Goal: Task Accomplishment & Management: Manage account settings

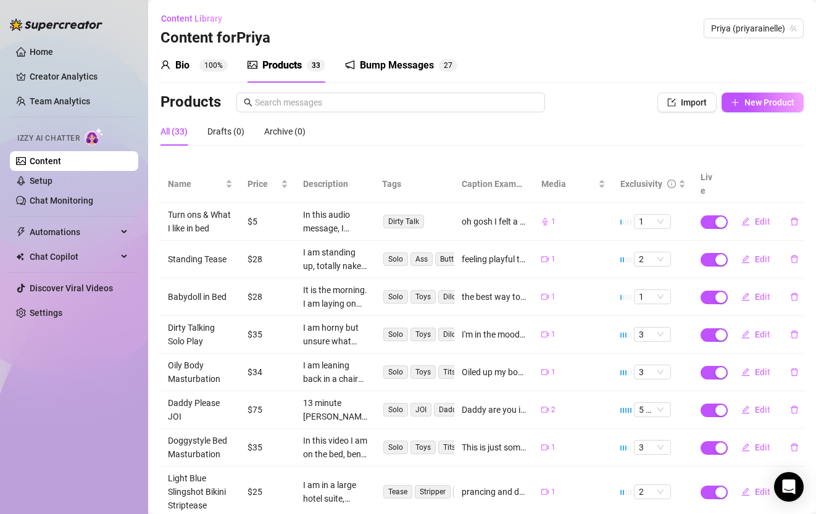
scroll to position [137, 0]
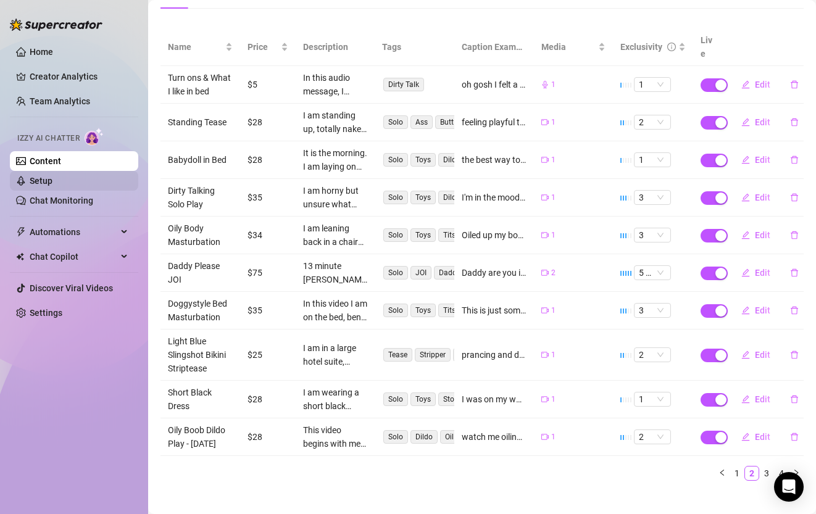
click at [48, 176] on link "Setup" at bounding box center [41, 181] width 23 height 10
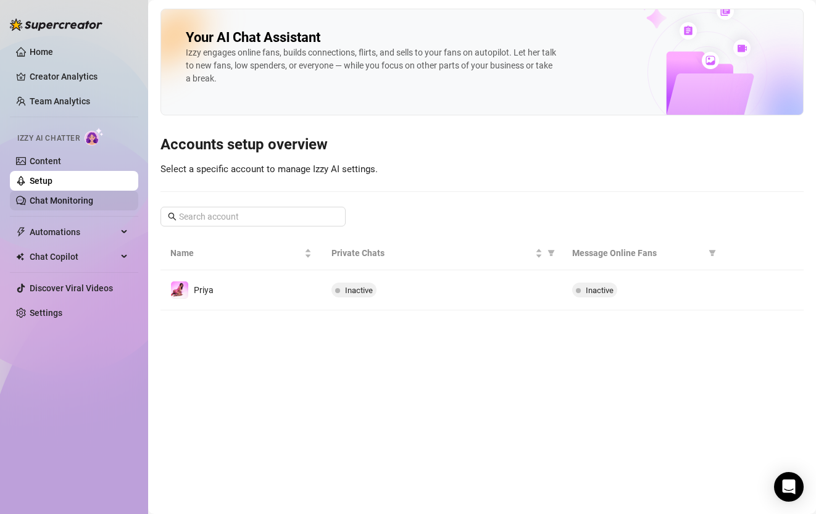
click at [52, 201] on link "Chat Monitoring" at bounding box center [62, 201] width 64 height 10
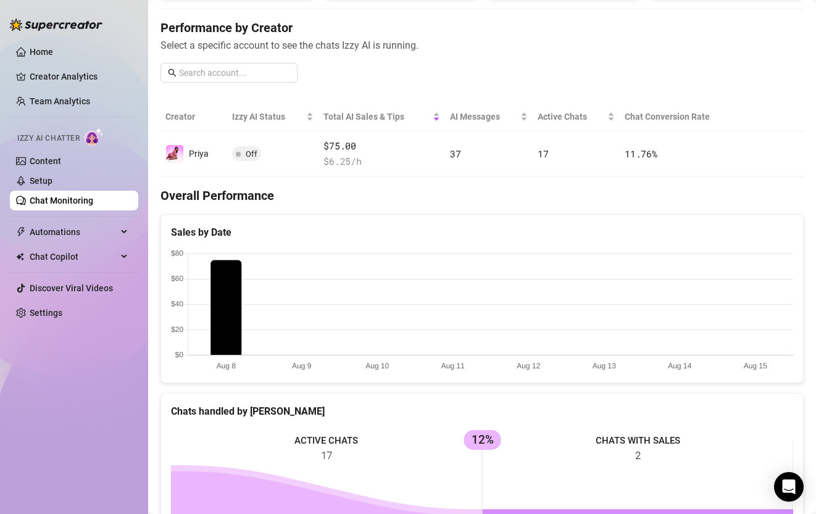
scroll to position [365, 0]
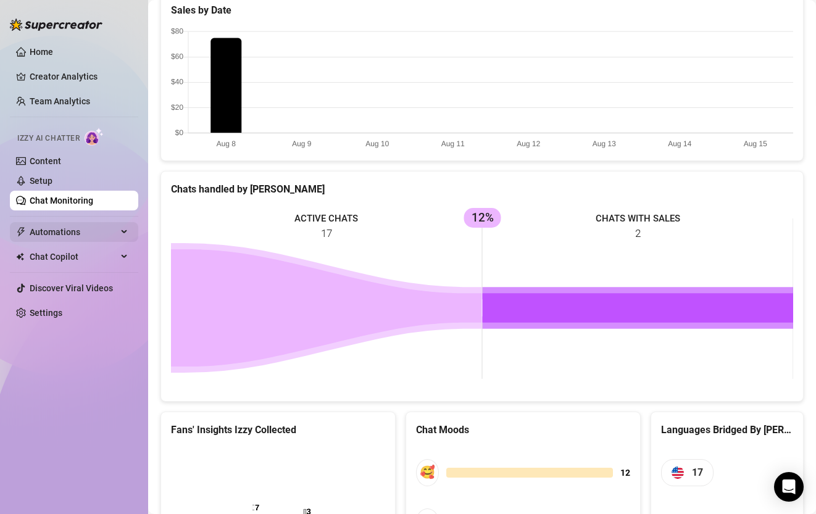
click at [98, 236] on span "Automations" at bounding box center [74, 232] width 88 height 20
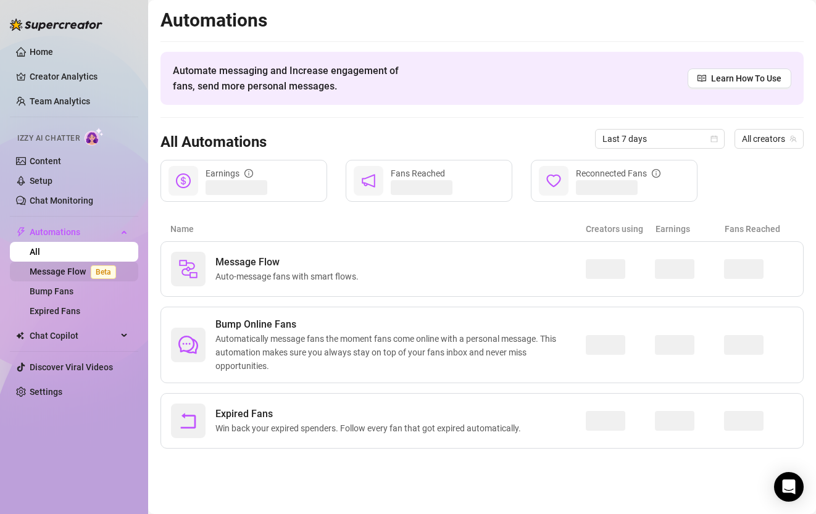
click at [76, 272] on link "Message Flow Beta" at bounding box center [75, 272] width 91 height 10
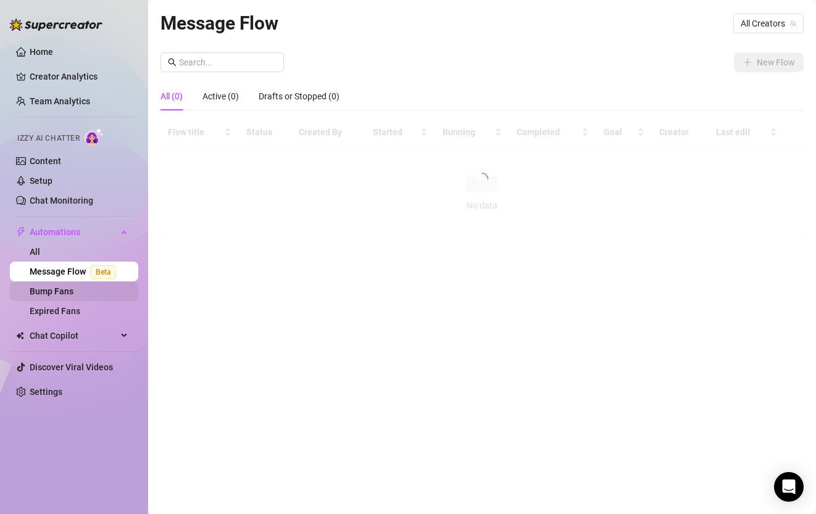
click at [67, 296] on link "Bump Fans" at bounding box center [52, 291] width 44 height 10
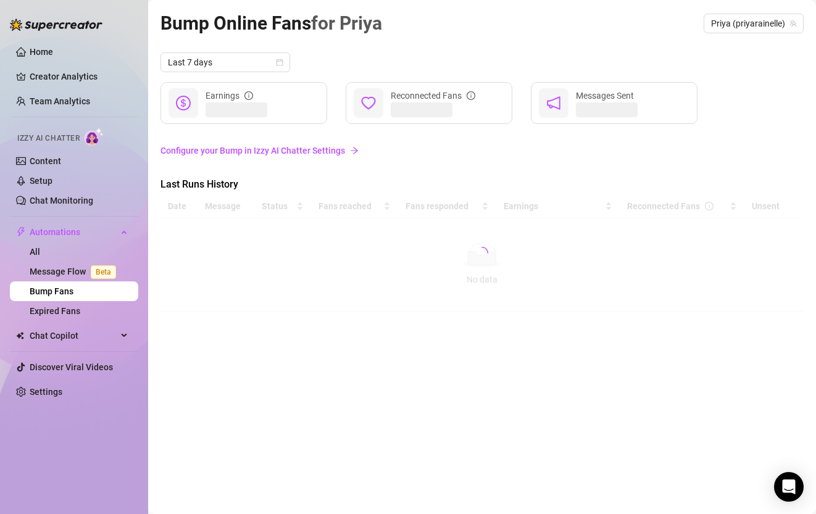
click at [289, 149] on link "Configure your Bump in Izzy AI Chatter Settings" at bounding box center [482, 151] width 643 height 14
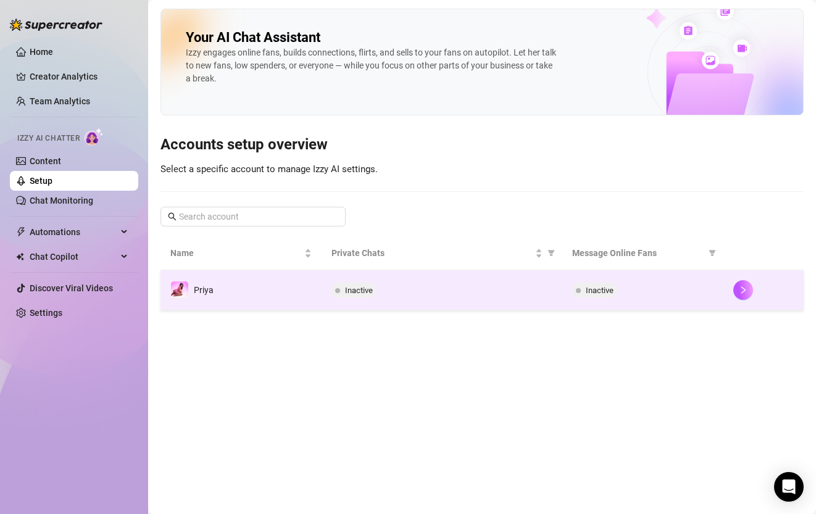
click at [312, 296] on td "Priya" at bounding box center [241, 290] width 161 height 40
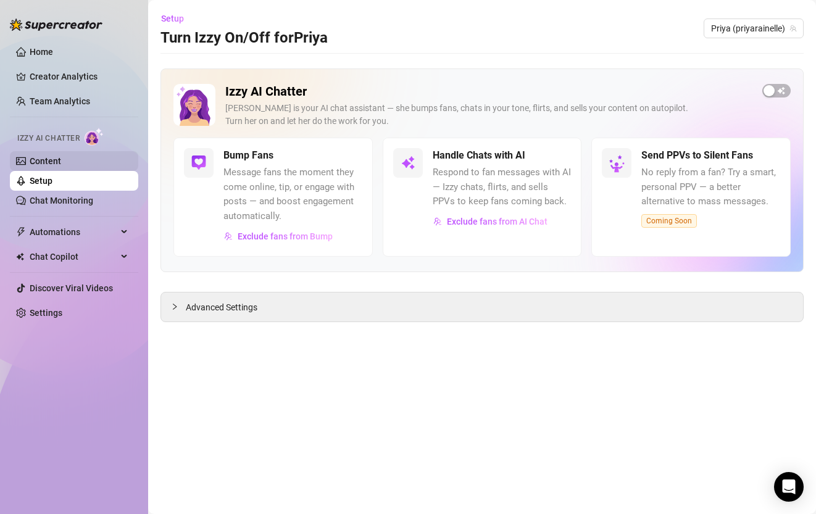
click at [61, 157] on link "Content" at bounding box center [45, 161] width 31 height 10
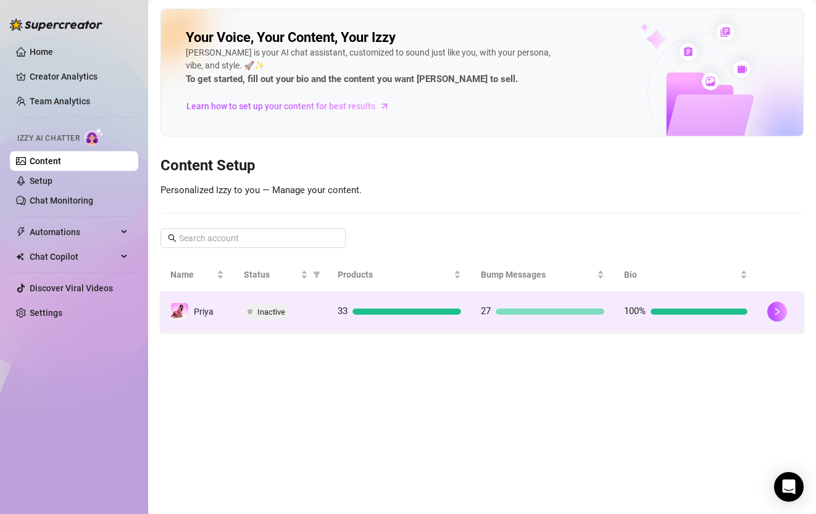
click at [298, 316] on div "Inactive" at bounding box center [281, 311] width 74 height 15
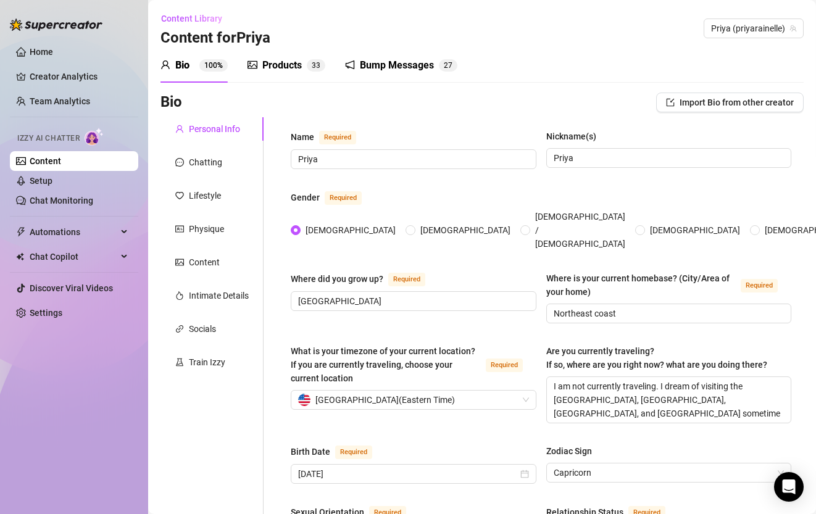
click at [381, 66] on div "Bump Messages" at bounding box center [397, 65] width 74 height 15
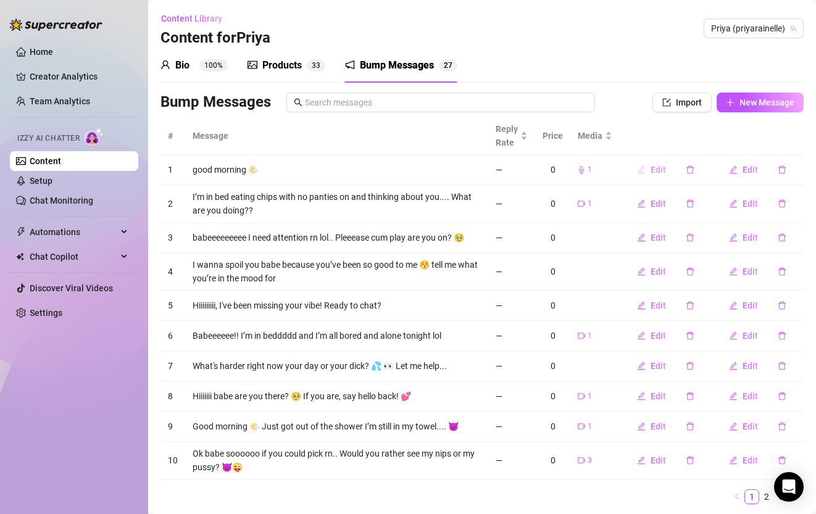
click at [663, 171] on span "Edit" at bounding box center [658, 170] width 15 height 10
type textarea "good morning 🌤️"
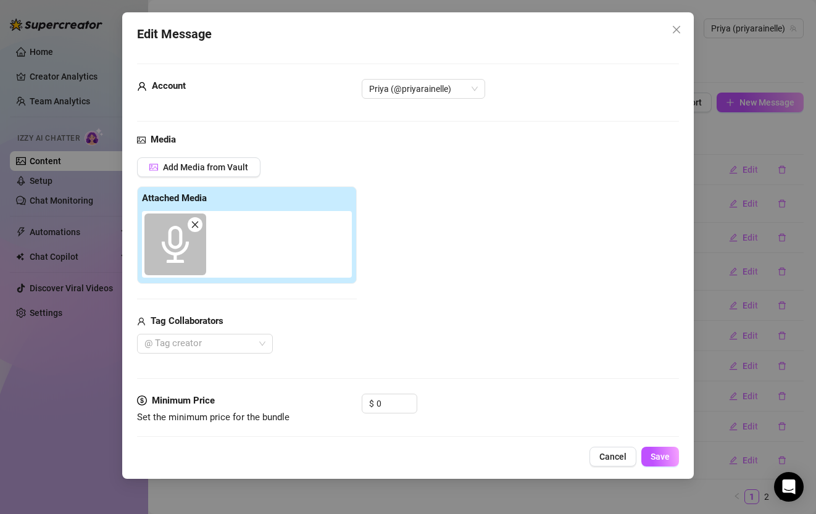
scroll to position [91, 0]
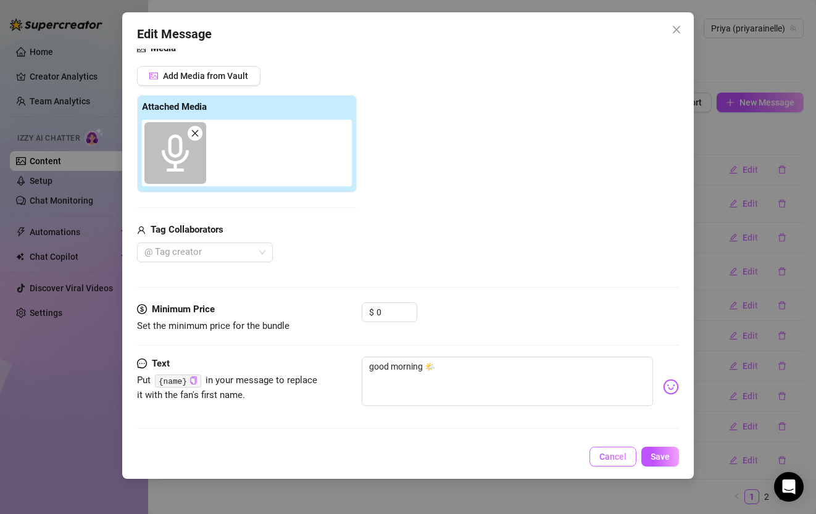
click at [607, 461] on span "Cancel" at bounding box center [612, 457] width 27 height 10
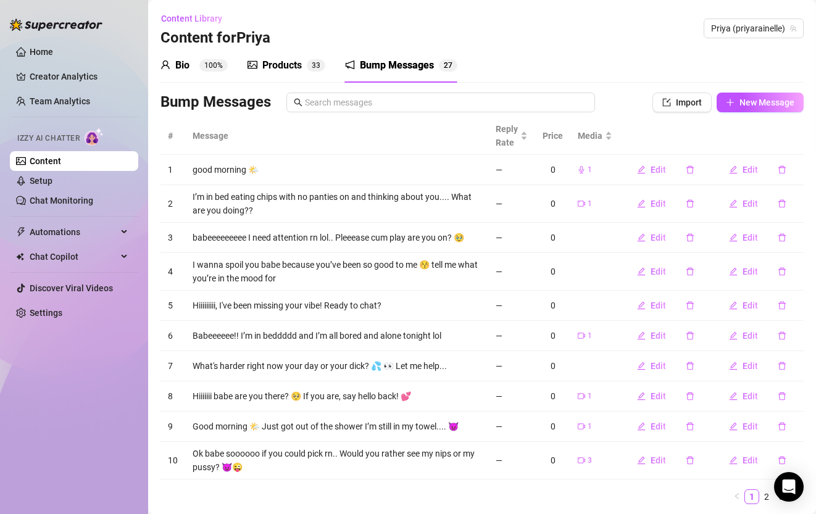
click at [185, 63] on div "Bio" at bounding box center [182, 65] width 14 height 15
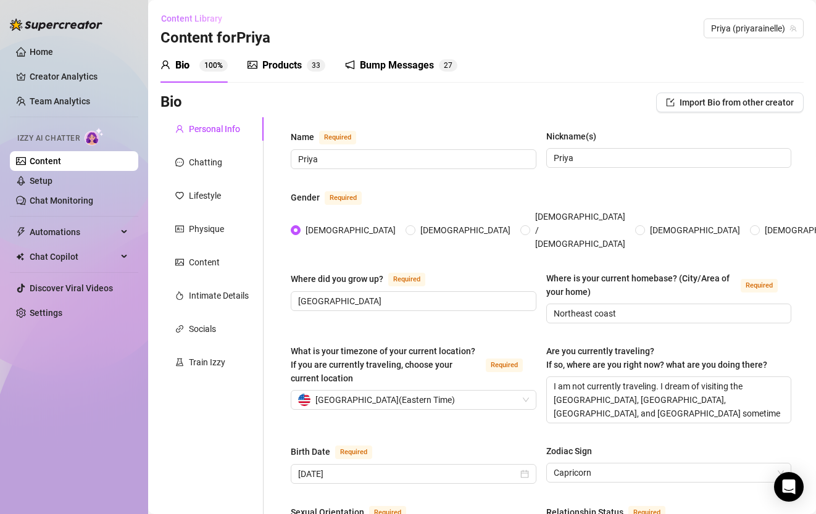
click at [187, 20] on span "Content Library" at bounding box center [191, 19] width 61 height 10
